Goal: Task Accomplishment & Management: Manage account settings

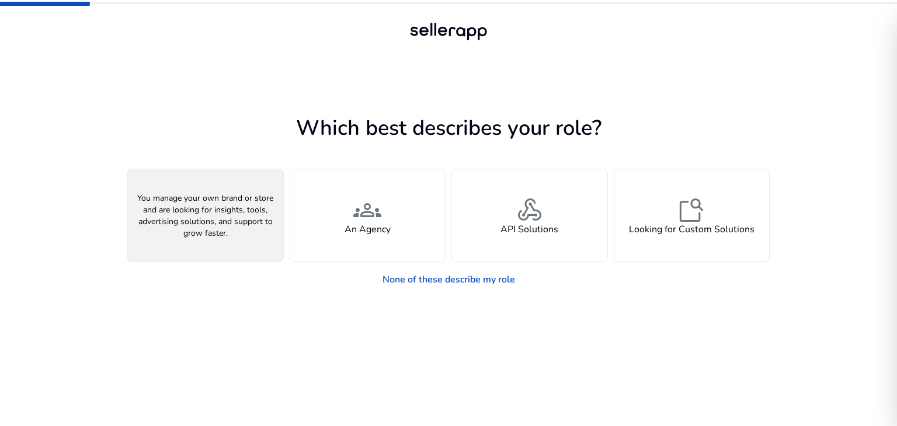
click at [180, 215] on div "person A Seller" at bounding box center [205, 215] width 155 height 92
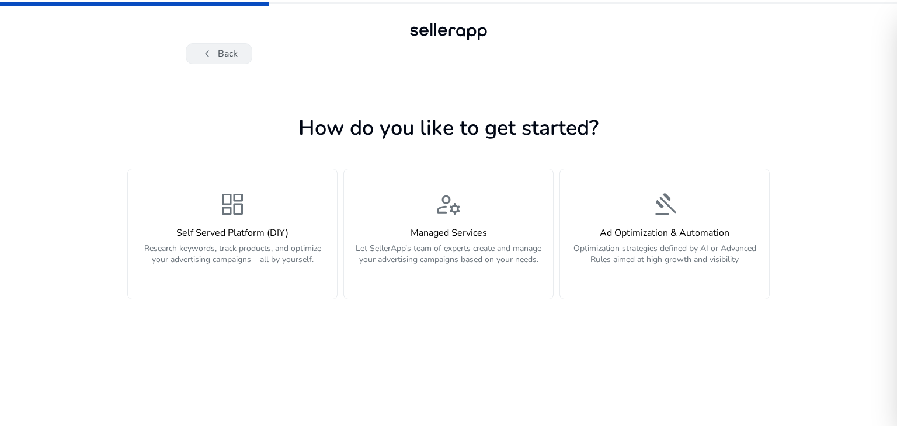
click at [220, 49] on button "chevron_left Back" at bounding box center [219, 53] width 67 height 21
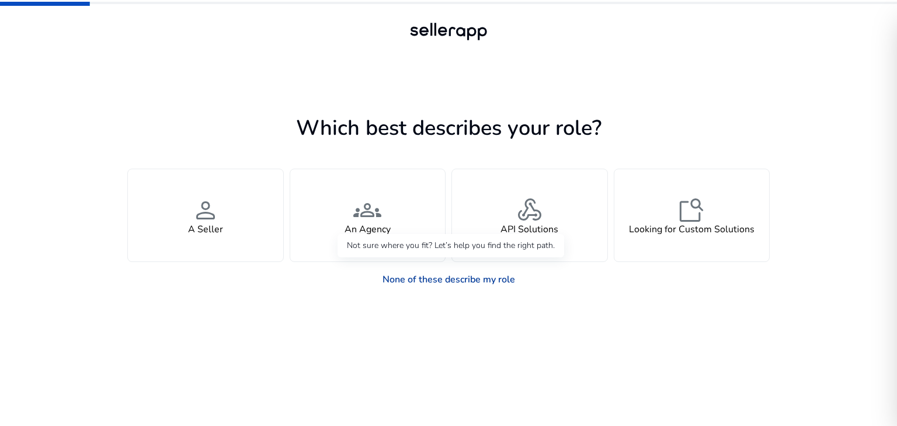
click at [429, 282] on link "None of these describe my role" at bounding box center [448, 279] width 151 height 23
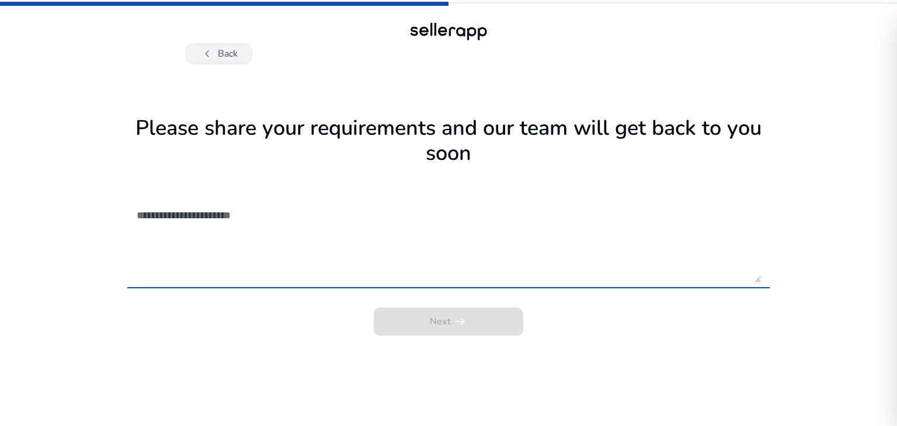
click at [201, 51] on span "chevron_left" at bounding box center [207, 54] width 14 height 14
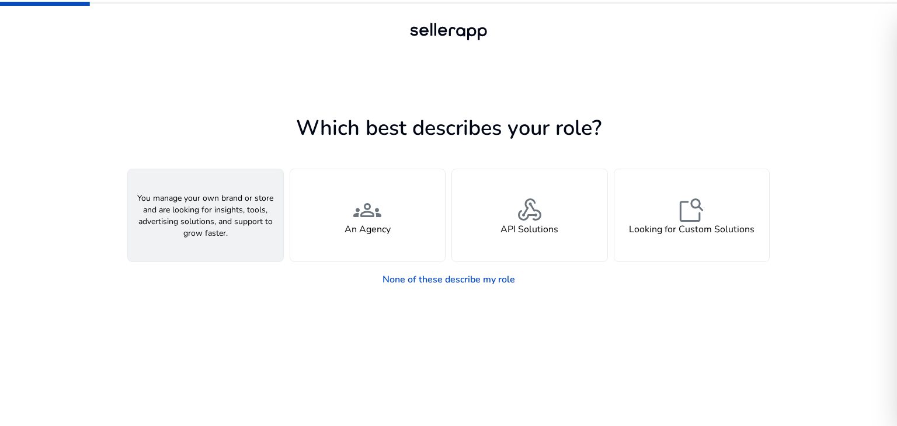
click at [219, 207] on span "person" at bounding box center [206, 210] width 28 height 28
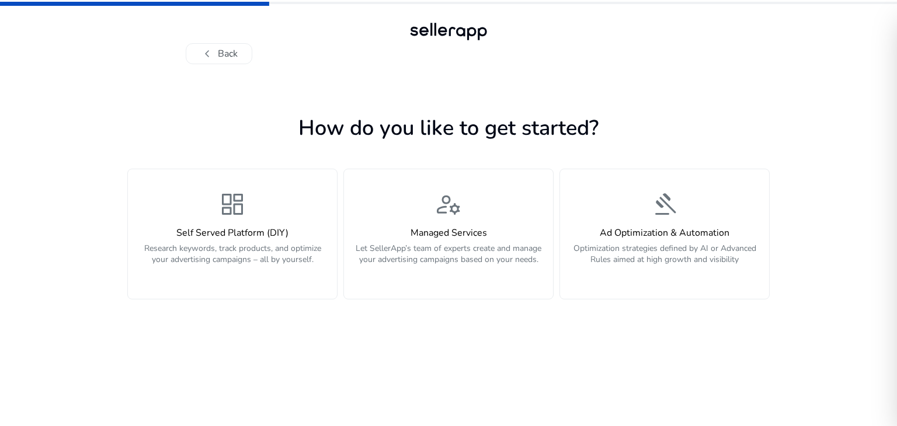
click at [219, 207] on span "dashboard" at bounding box center [232, 204] width 28 height 28
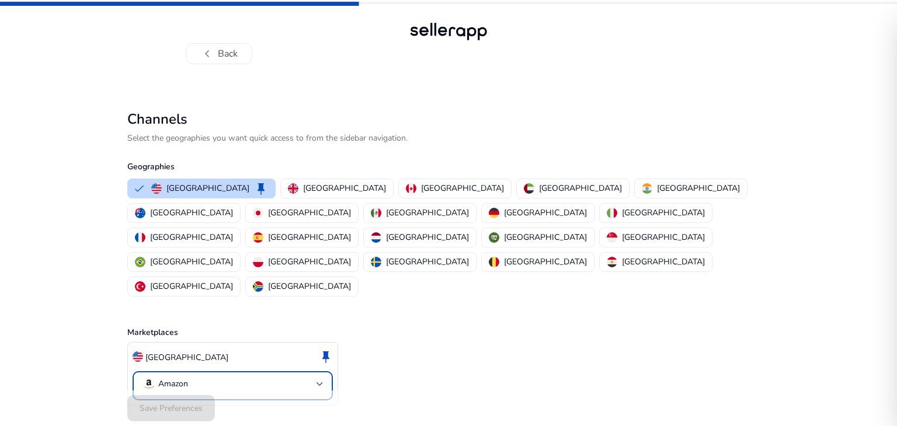
click at [167, 379] on p "Amazon" at bounding box center [173, 384] width 30 height 11
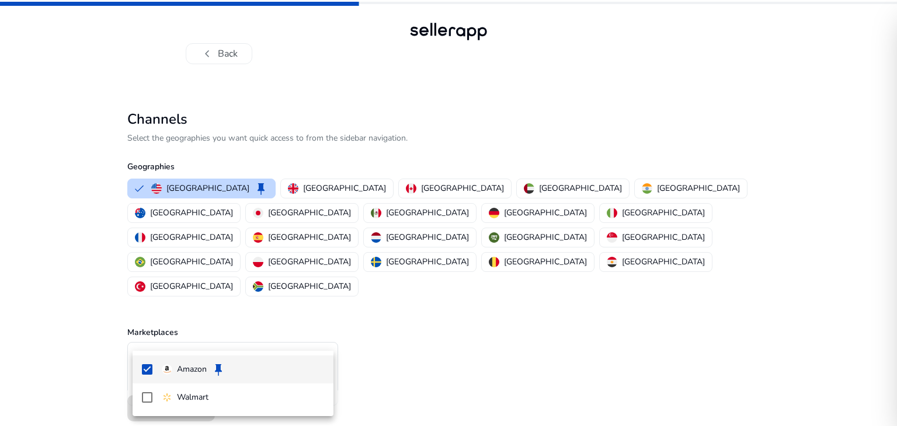
click at [166, 365] on img at bounding box center [167, 369] width 11 height 11
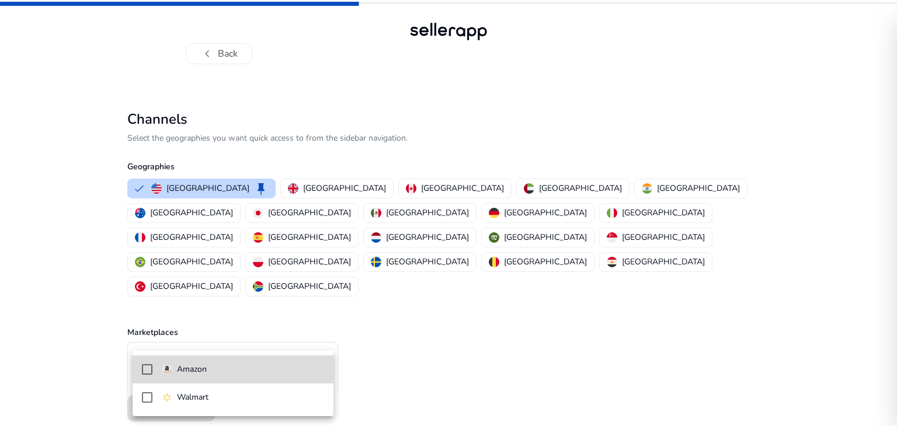
click at [177, 367] on p "Amazon" at bounding box center [192, 369] width 30 height 13
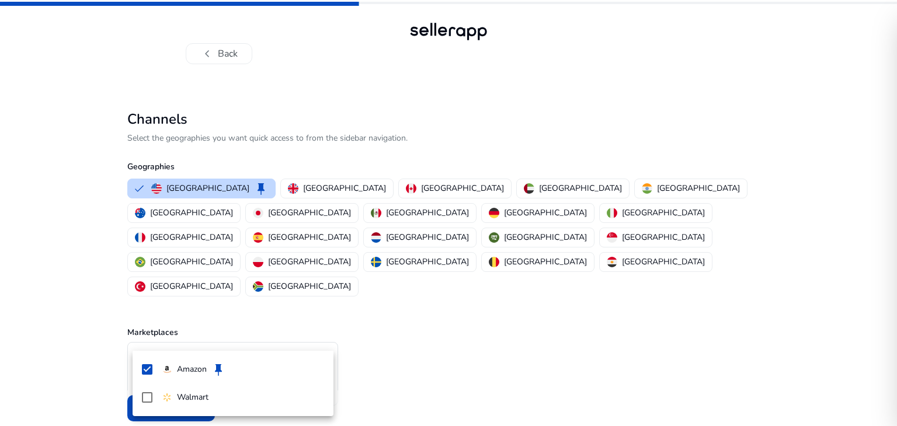
click at [97, 361] on div at bounding box center [448, 213] width 897 height 426
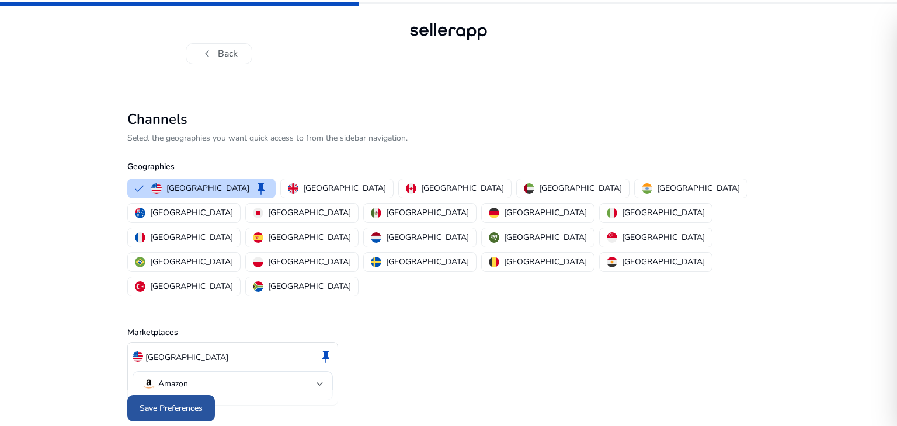
click at [167, 402] on span "Save Preferences" at bounding box center [171, 408] width 63 height 12
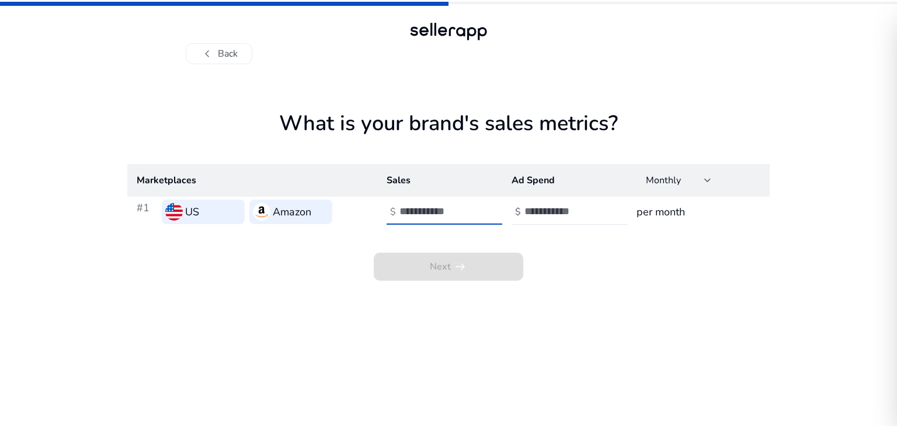
click at [439, 217] on input "number" at bounding box center [438, 211] width 79 height 13
type input "***"
click at [534, 213] on input "number" at bounding box center [563, 211] width 79 height 13
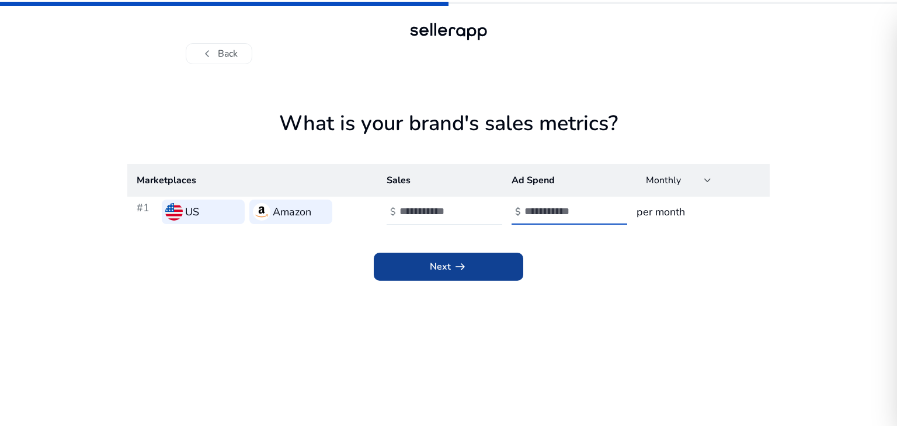
type input "***"
click at [435, 267] on span "Next arrow_right_alt" at bounding box center [448, 267] width 37 height 14
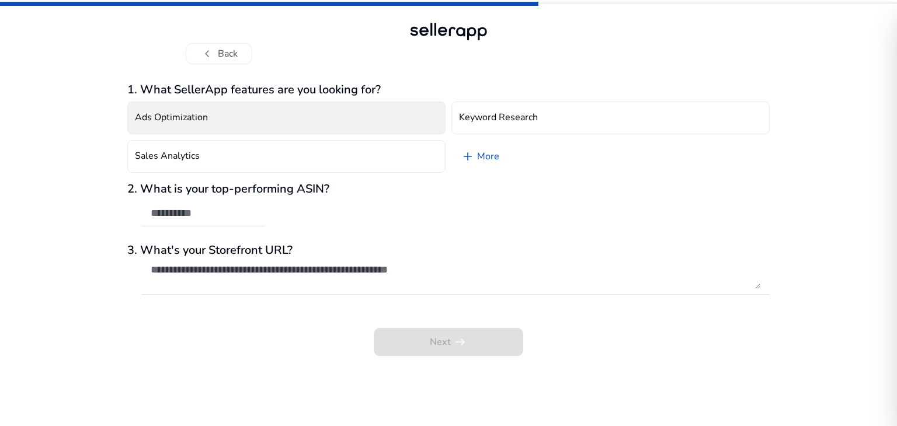
click at [208, 115] on button "Ads Optimization" at bounding box center [286, 118] width 318 height 33
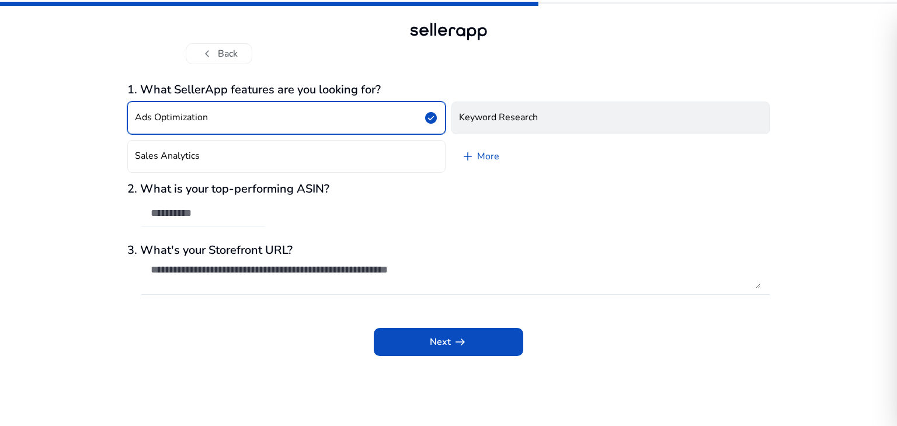
click at [492, 113] on h4 "Keyword Research" at bounding box center [498, 117] width 79 height 11
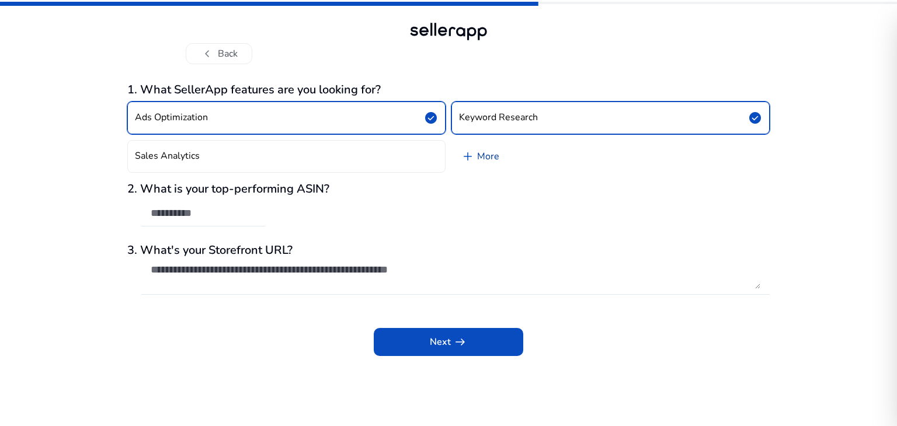
click at [479, 164] on link "add More" at bounding box center [479, 156] width 57 height 33
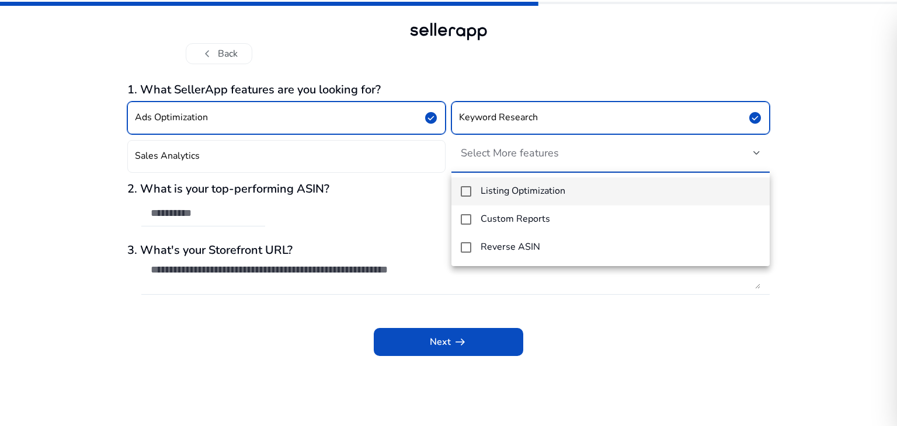
click at [481, 196] on h4 "Listing Optimization" at bounding box center [523, 191] width 85 height 11
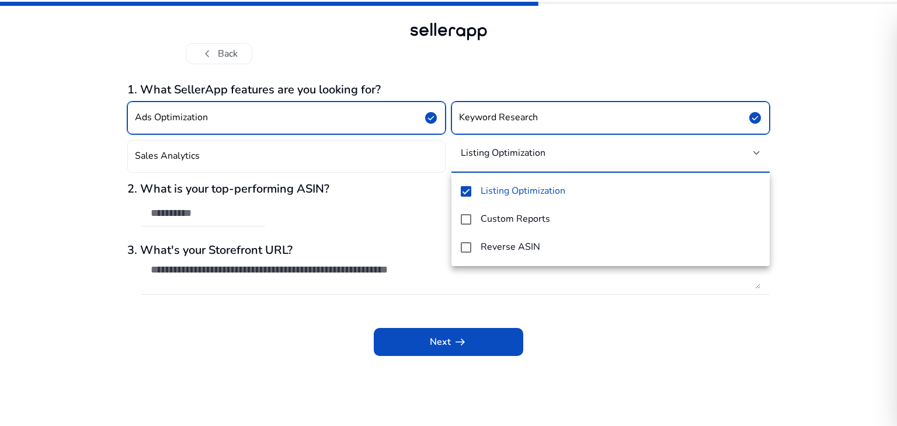
click at [402, 158] on div at bounding box center [448, 213] width 897 height 426
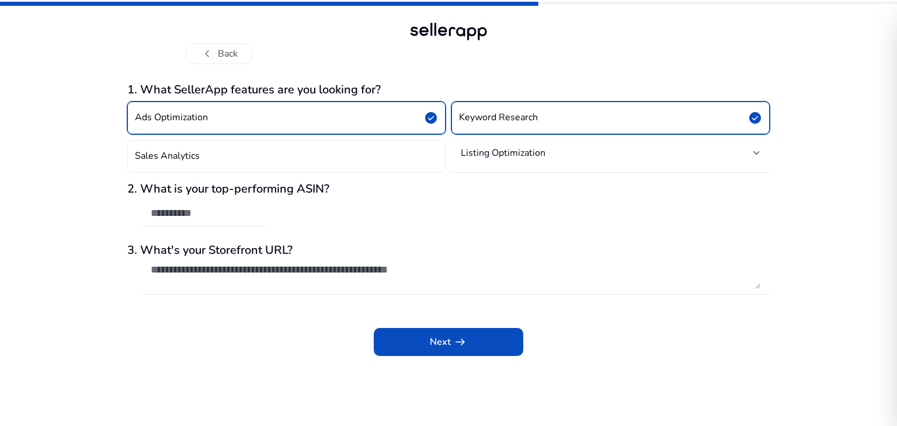
click at [402, 158] on button "Sales Analytics" at bounding box center [286, 156] width 318 height 33
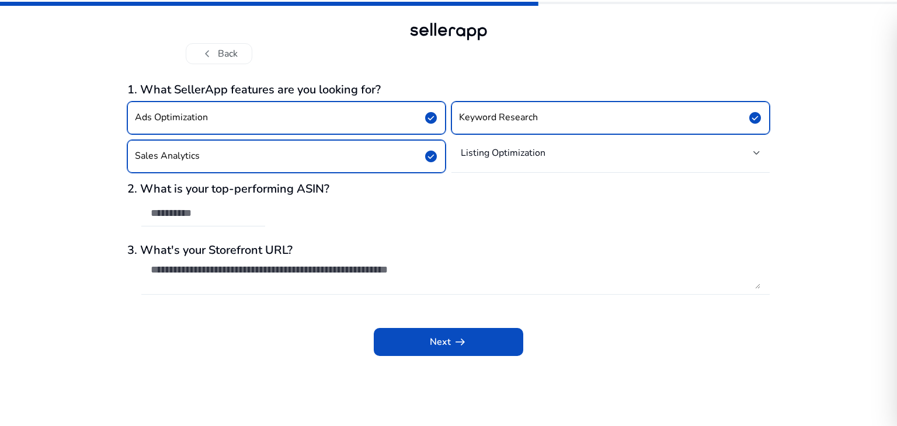
click at [210, 274] on textarea at bounding box center [456, 276] width 610 height 26
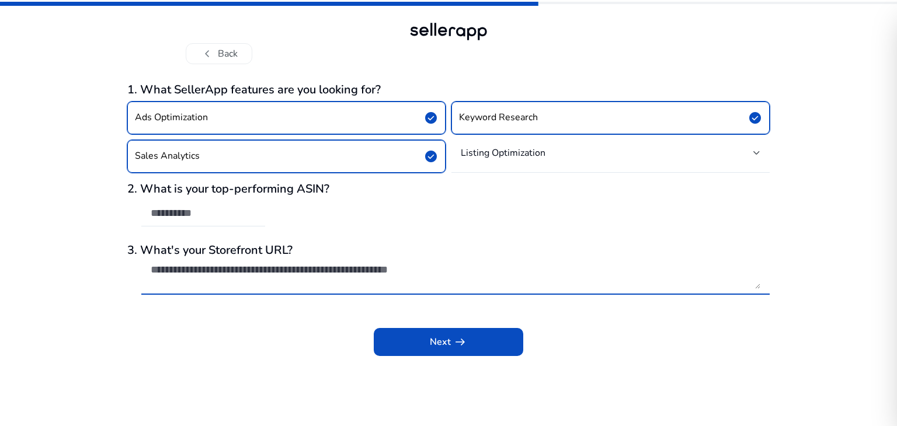
paste textarea "**********"
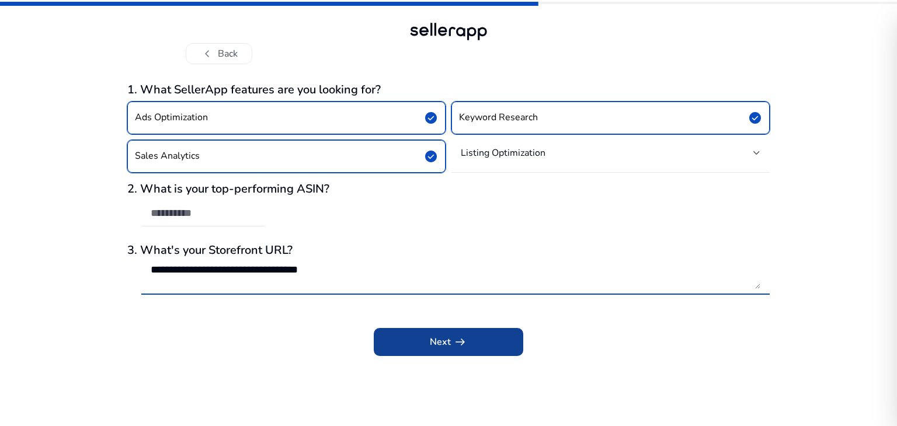
type textarea "**********"
click at [454, 348] on span "arrow_right_alt" at bounding box center [460, 342] width 14 height 14
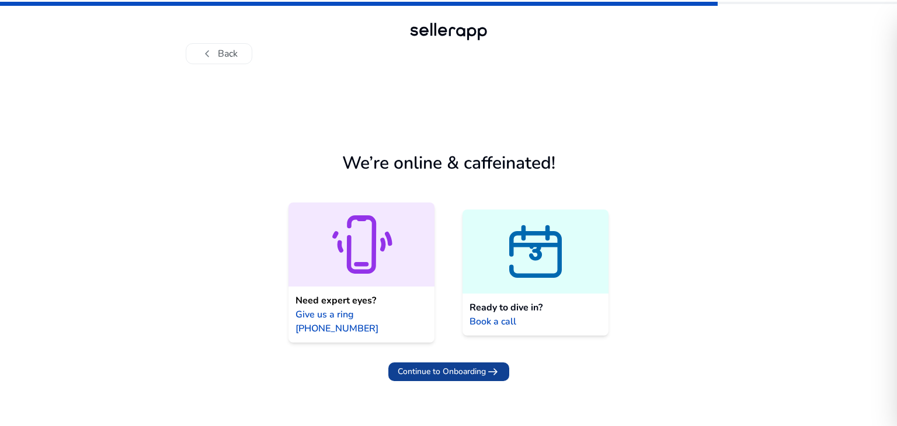
click at [456, 366] on span "Continue to Onboarding" at bounding box center [442, 372] width 88 height 12
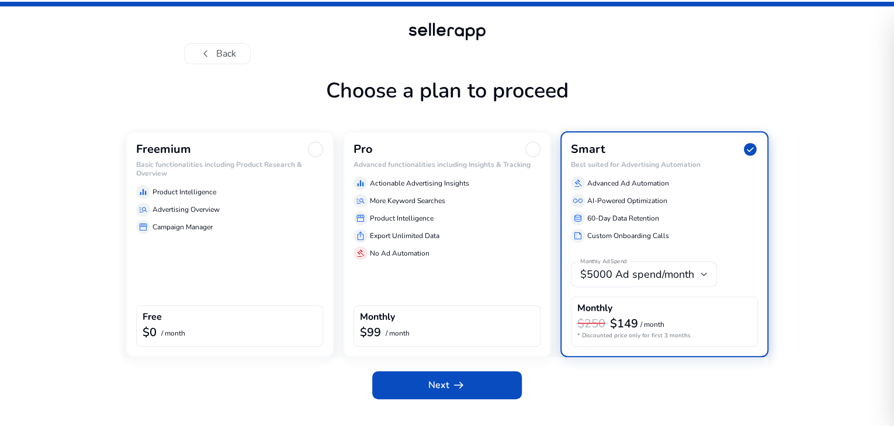
click at [225, 217] on div "manage_search Advertising Overview" at bounding box center [229, 210] width 187 height 14
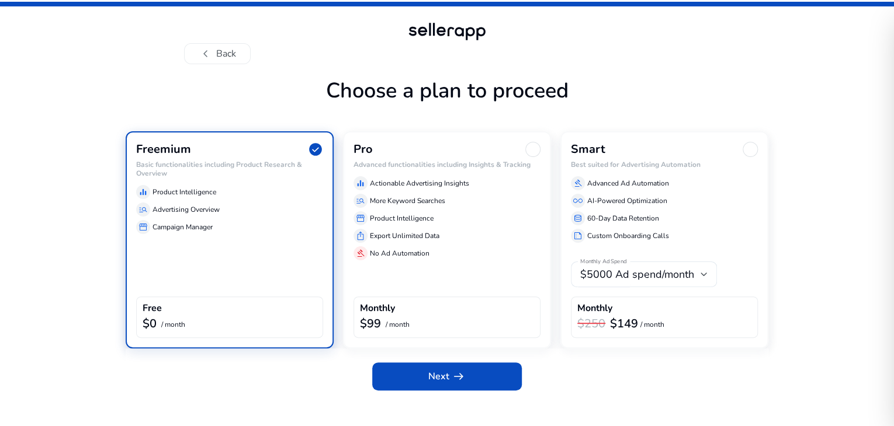
scroll to position [11, 0]
click at [439, 384] on span "Next arrow_right_alt" at bounding box center [446, 377] width 37 height 14
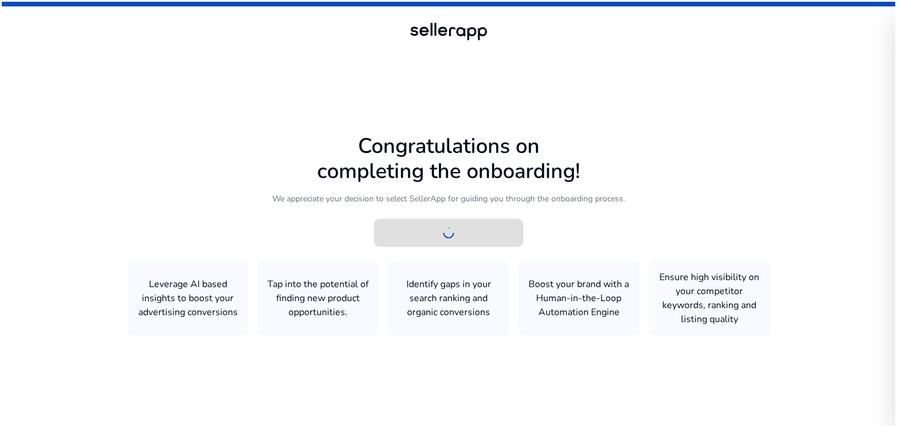
scroll to position [0, 0]
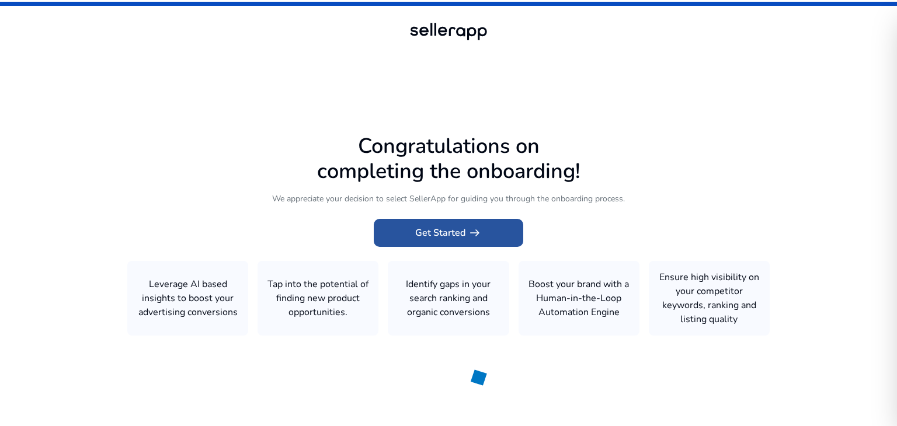
click at [429, 234] on span "Get Started arrow_right_alt" at bounding box center [448, 233] width 67 height 14
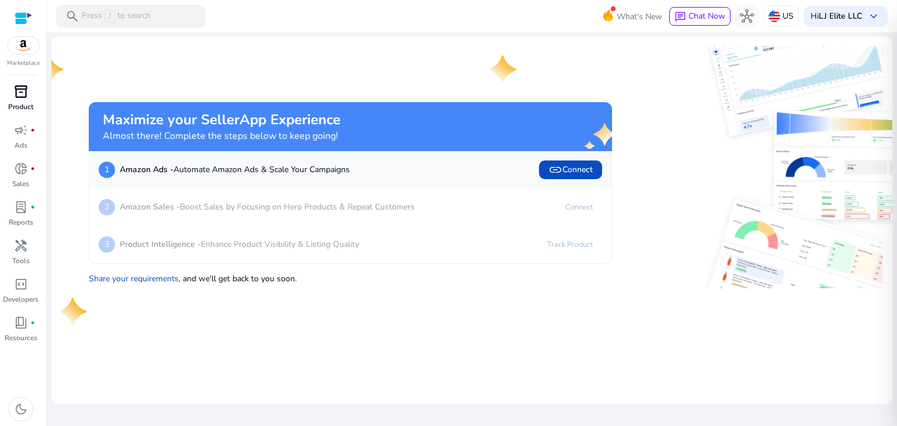
click at [20, 99] on span "inventory_2" at bounding box center [21, 92] width 14 height 14
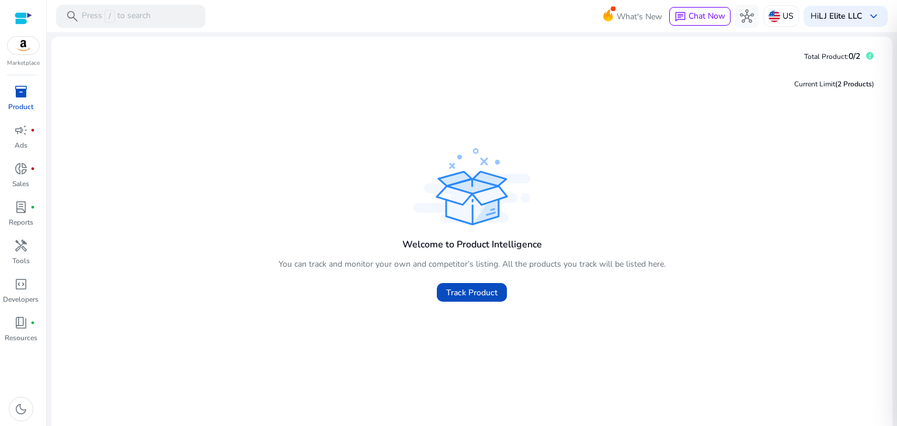
click at [26, 45] on img at bounding box center [24, 46] width 32 height 18
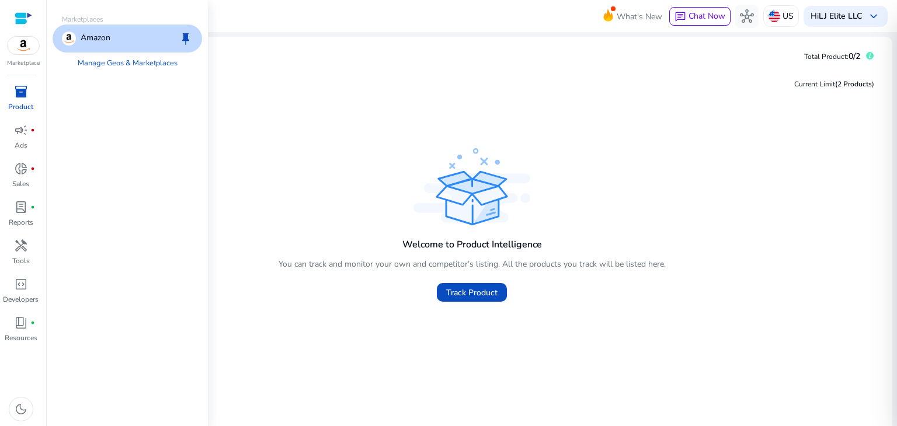
click at [117, 44] on div "Amazon keep" at bounding box center [128, 39] width 150 height 28
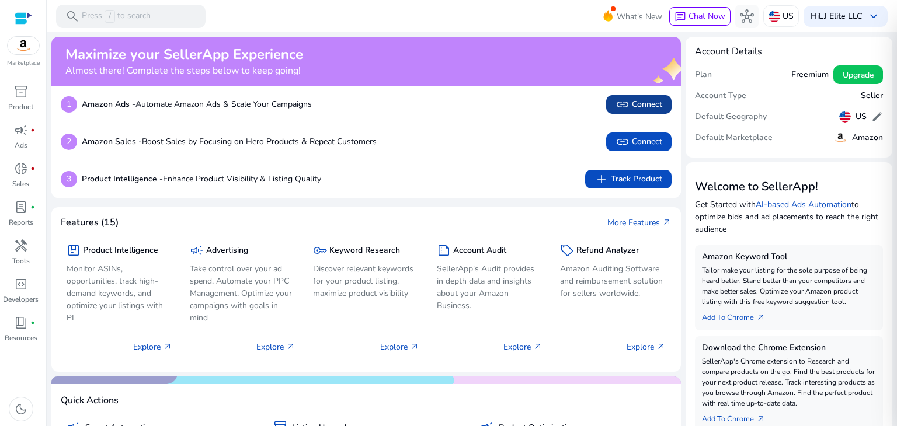
click at [616, 106] on span "link" at bounding box center [623, 105] width 14 height 14
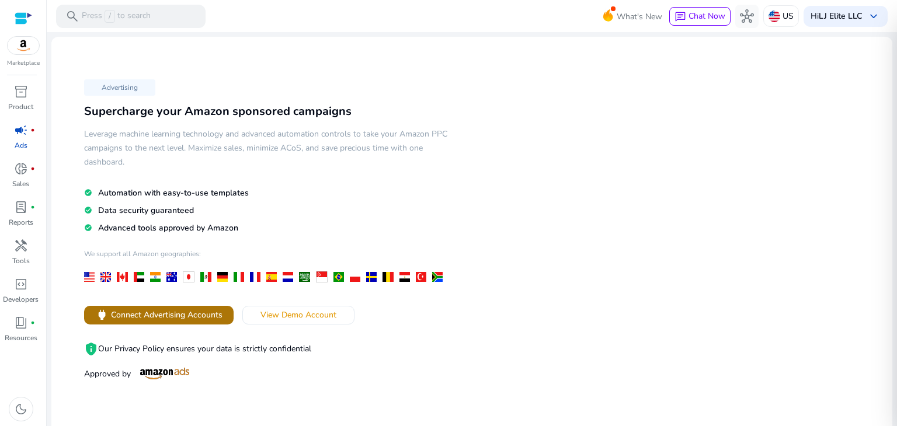
click at [154, 311] on span "Connect Advertising Accounts" at bounding box center [167, 315] width 112 height 12
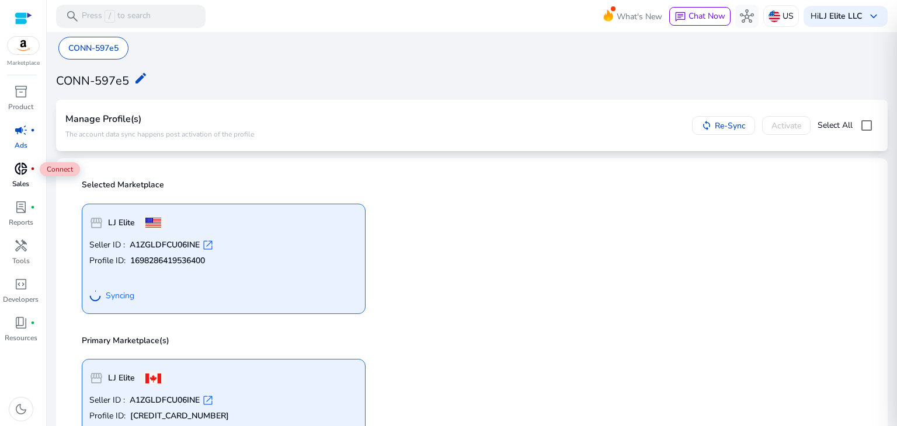
click at [25, 171] on span "donut_small" at bounding box center [21, 169] width 14 height 14
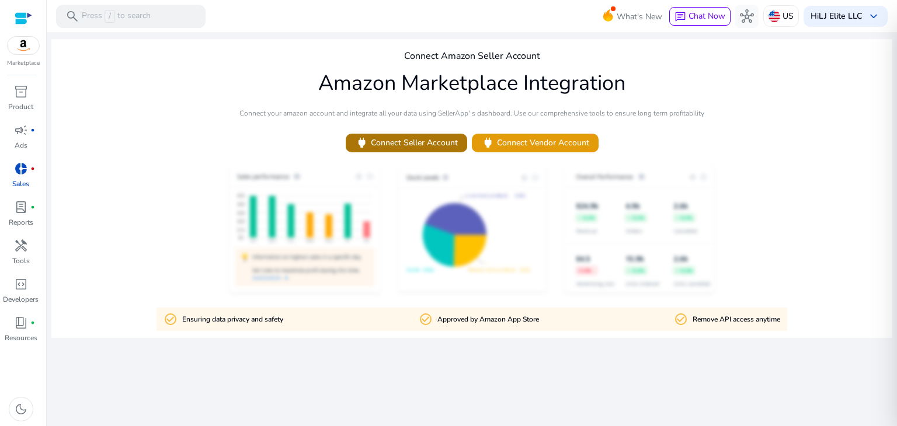
click at [409, 152] on span at bounding box center [406, 143] width 121 height 28
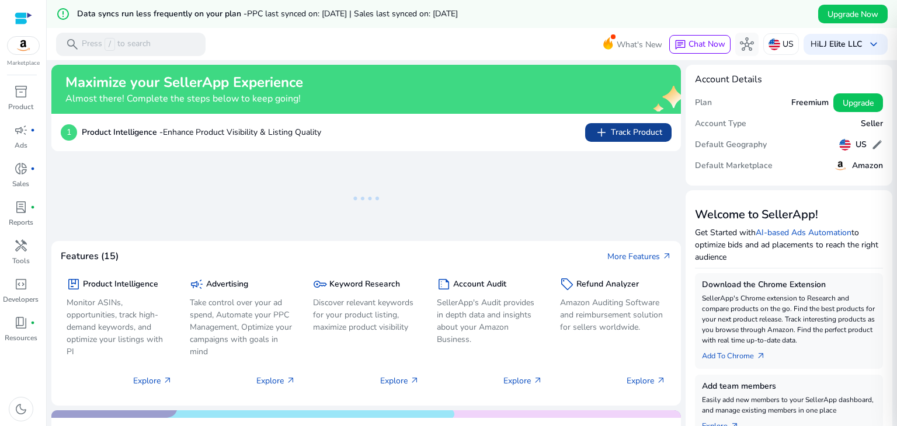
click at [605, 138] on span "add" at bounding box center [602, 133] width 14 height 14
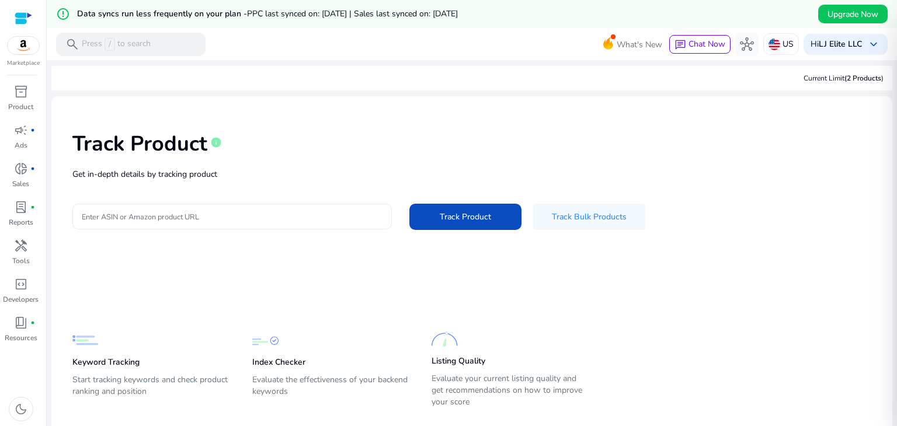
click at [178, 213] on input "Enter ASIN or Amazon product URL" at bounding box center [232, 216] width 301 height 13
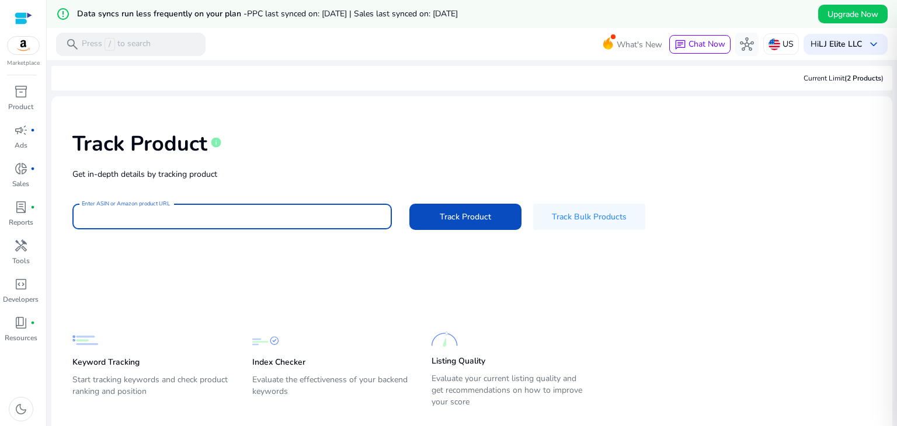
paste input "**********"
click at [451, 213] on span "Track Product" at bounding box center [465, 217] width 51 height 12
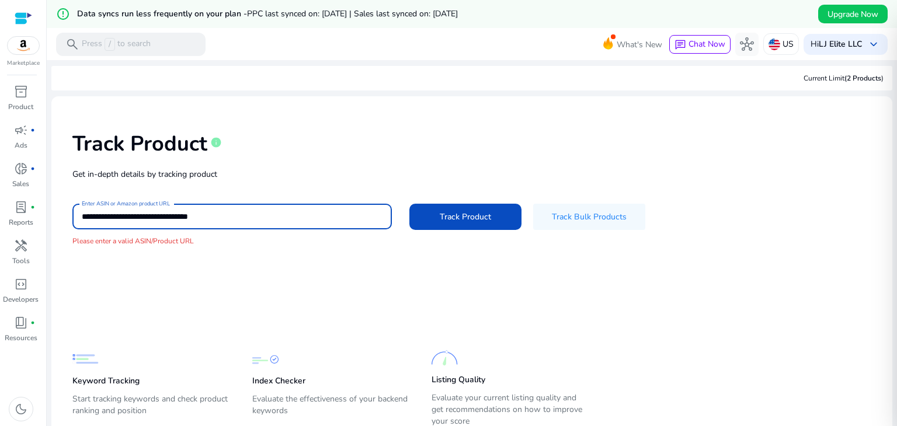
click at [189, 214] on input "**********" at bounding box center [232, 216] width 301 height 13
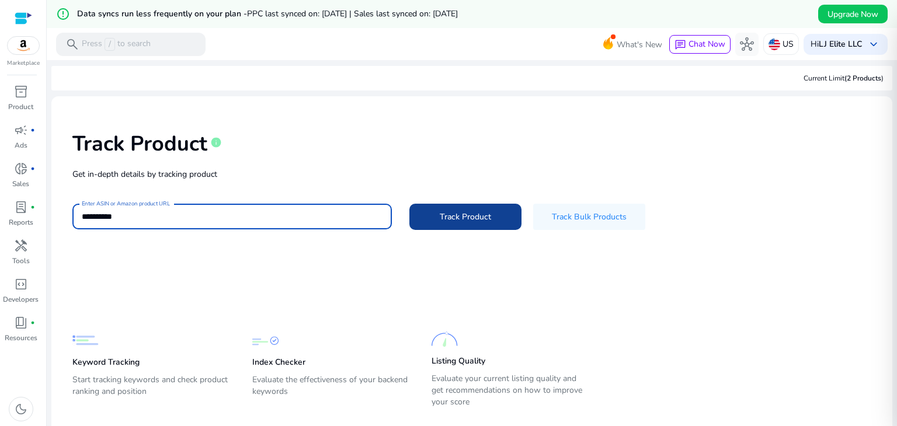
type input "**********"
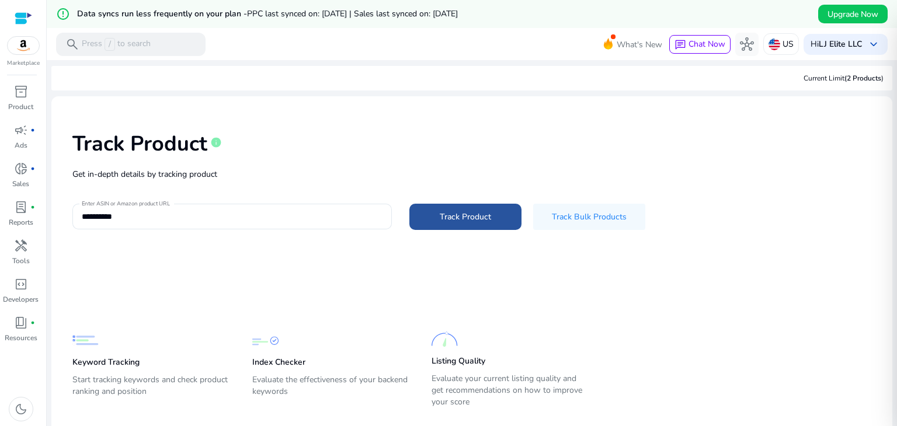
click at [480, 221] on span "Track Product" at bounding box center [465, 217] width 51 height 12
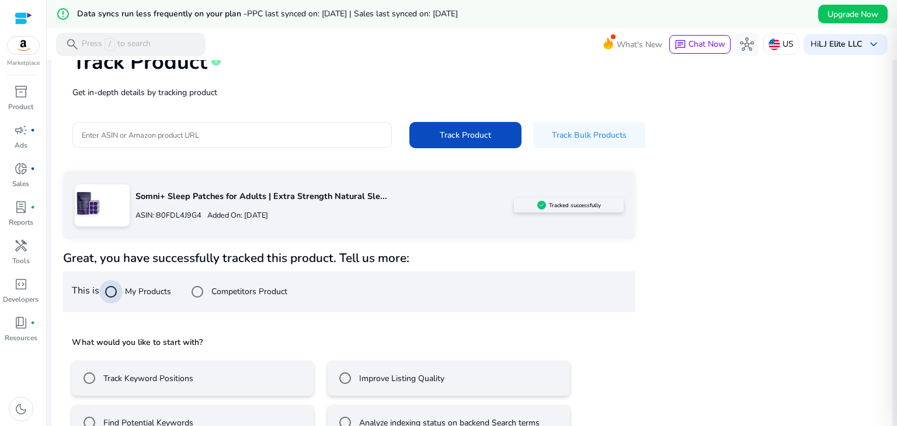
scroll to position [112, 0]
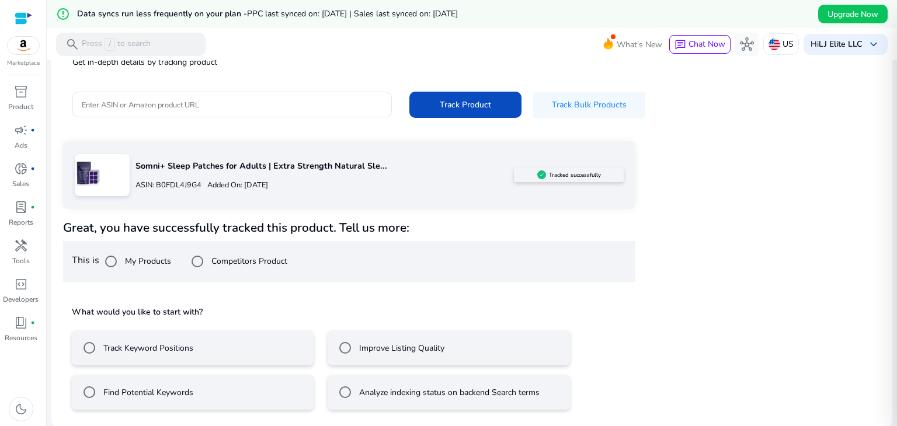
click at [173, 345] on label "Track Keyword Positions" at bounding box center [147, 348] width 92 height 12
click at [399, 353] on label "Improve Listing Quality" at bounding box center [401, 348] width 88 height 12
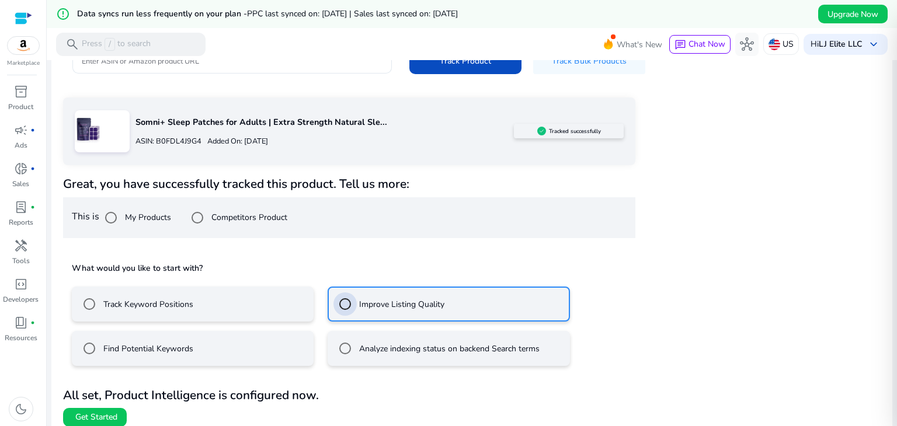
scroll to position [164, 0]
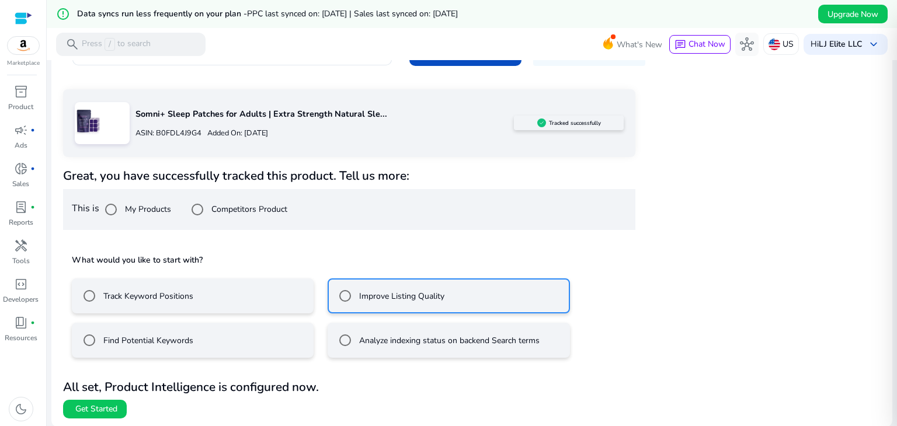
click at [182, 302] on div "Track Keyword Positions" at bounding box center [136, 295] width 116 height 23
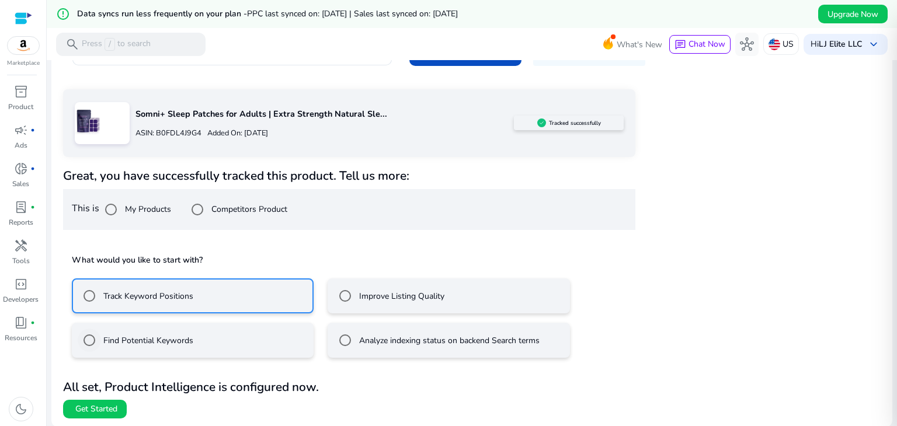
click at [149, 342] on label "Find Potential Keywords" at bounding box center [147, 341] width 92 height 12
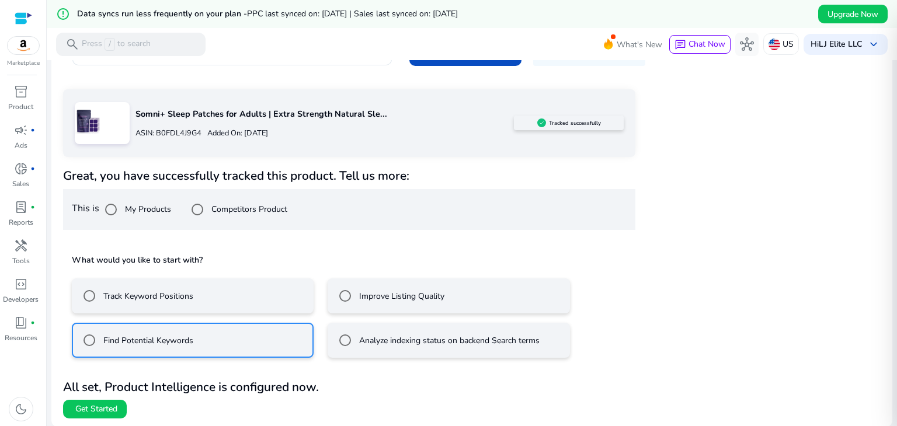
click at [421, 346] on div "Analyze indexing status on backend Search terms" at bounding box center [436, 340] width 206 height 23
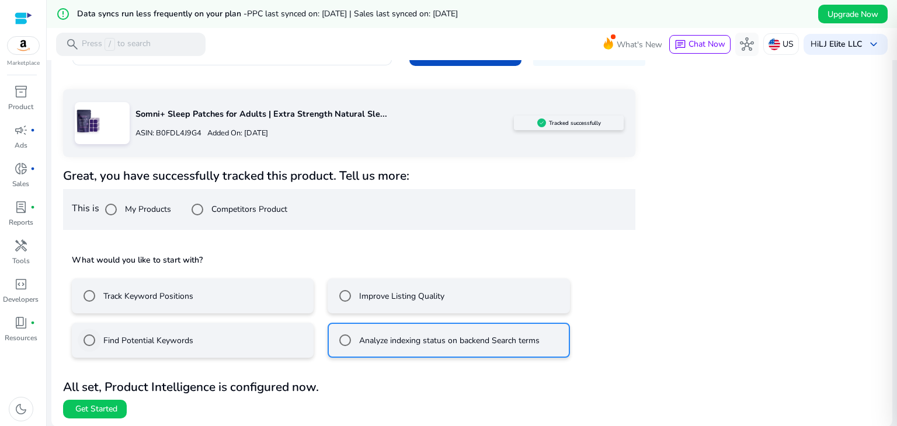
click at [134, 346] on div "Find Potential Keywords" at bounding box center [136, 340] width 116 height 23
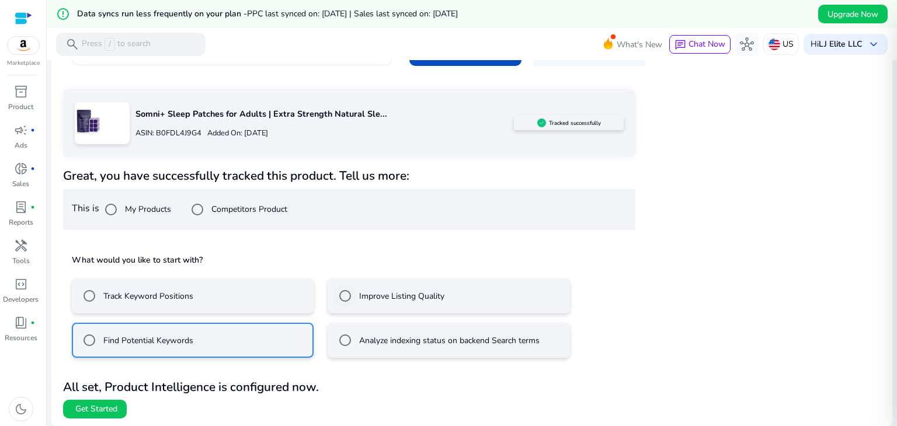
click at [427, 290] on label "Improve Listing Quality" at bounding box center [401, 296] width 88 height 12
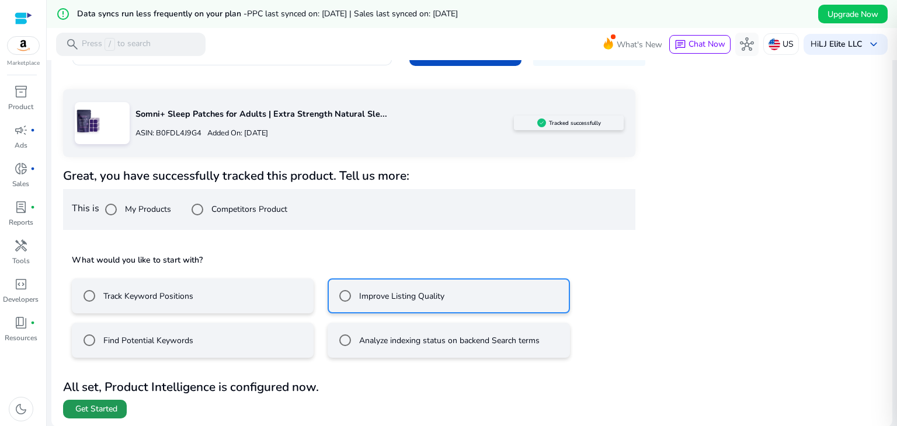
click at [102, 407] on span "Get Started" at bounding box center [96, 410] width 42 height 12
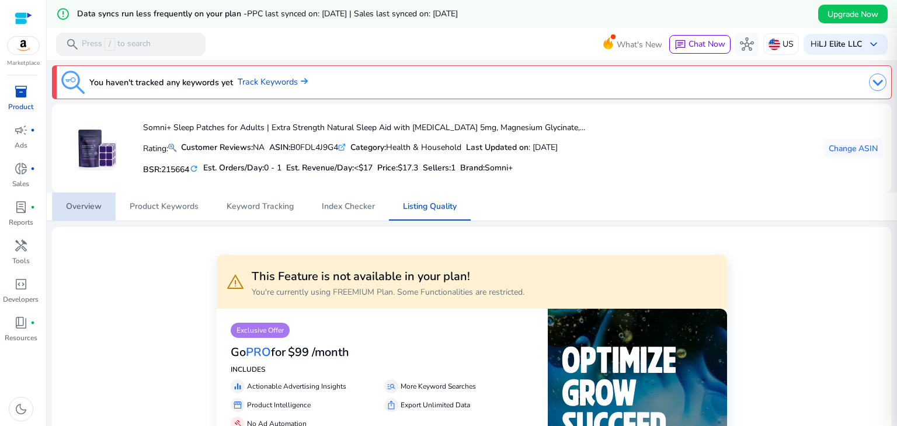
click at [94, 212] on span "Overview" at bounding box center [84, 207] width 36 height 28
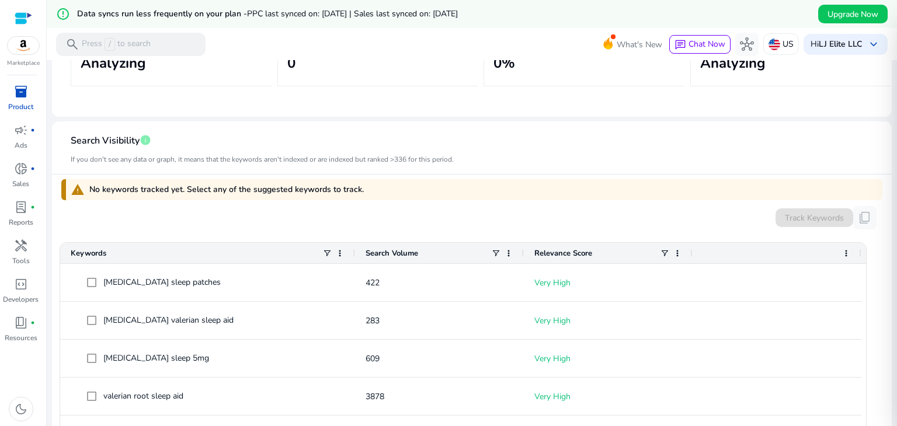
scroll to position [350, 0]
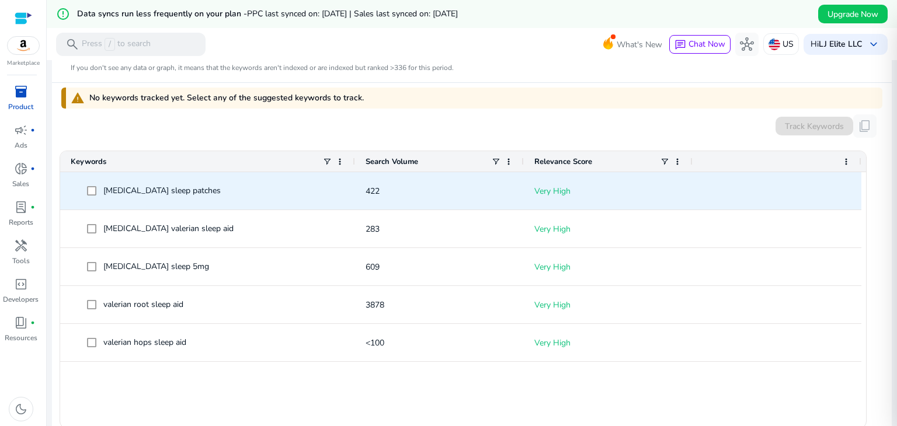
click at [91, 196] on span at bounding box center [95, 191] width 16 height 24
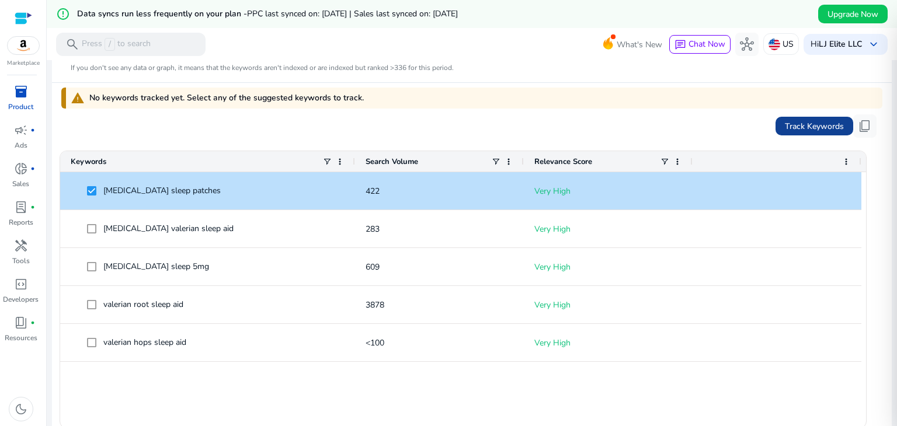
click at [787, 130] on span "Track Keywords" at bounding box center [814, 126] width 59 height 12
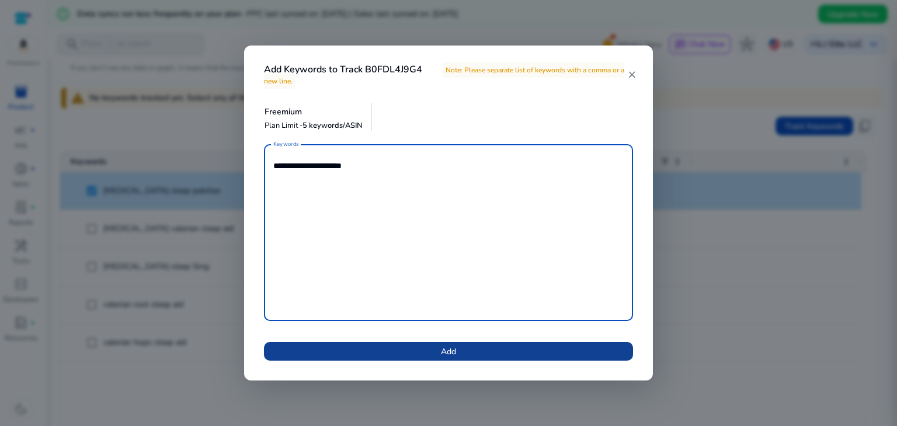
click at [429, 360] on span at bounding box center [448, 352] width 369 height 28
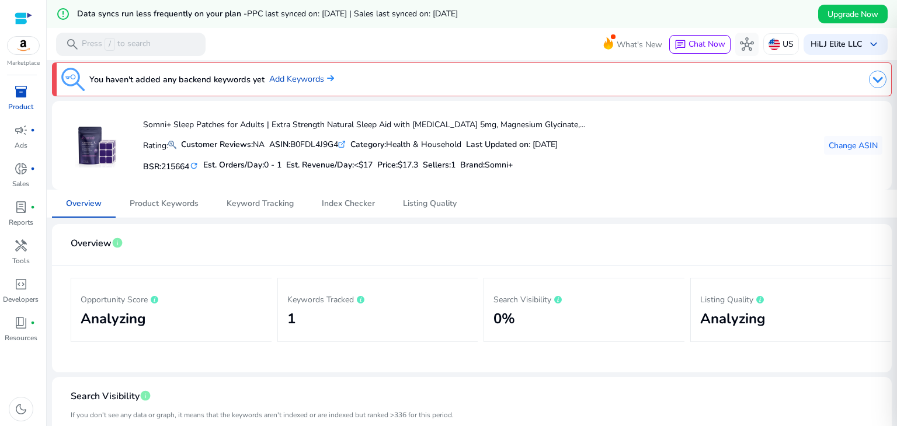
scroll to position [0, 0]
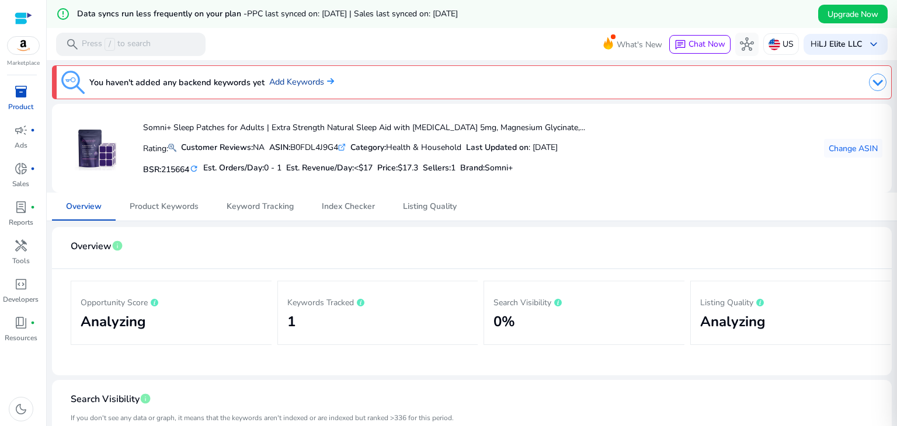
click at [290, 80] on link "Add Keywords" at bounding box center [301, 82] width 65 height 13
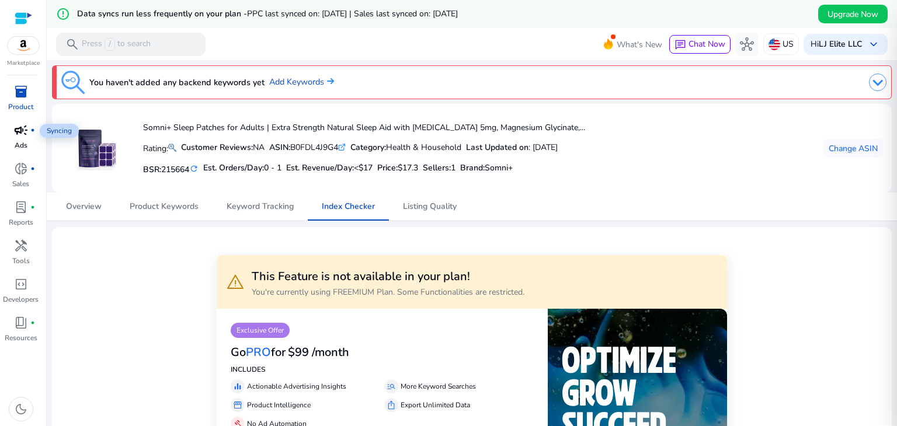
click at [22, 128] on span "campaign" at bounding box center [21, 130] width 14 height 14
